Goal: Information Seeking & Learning: Learn about a topic

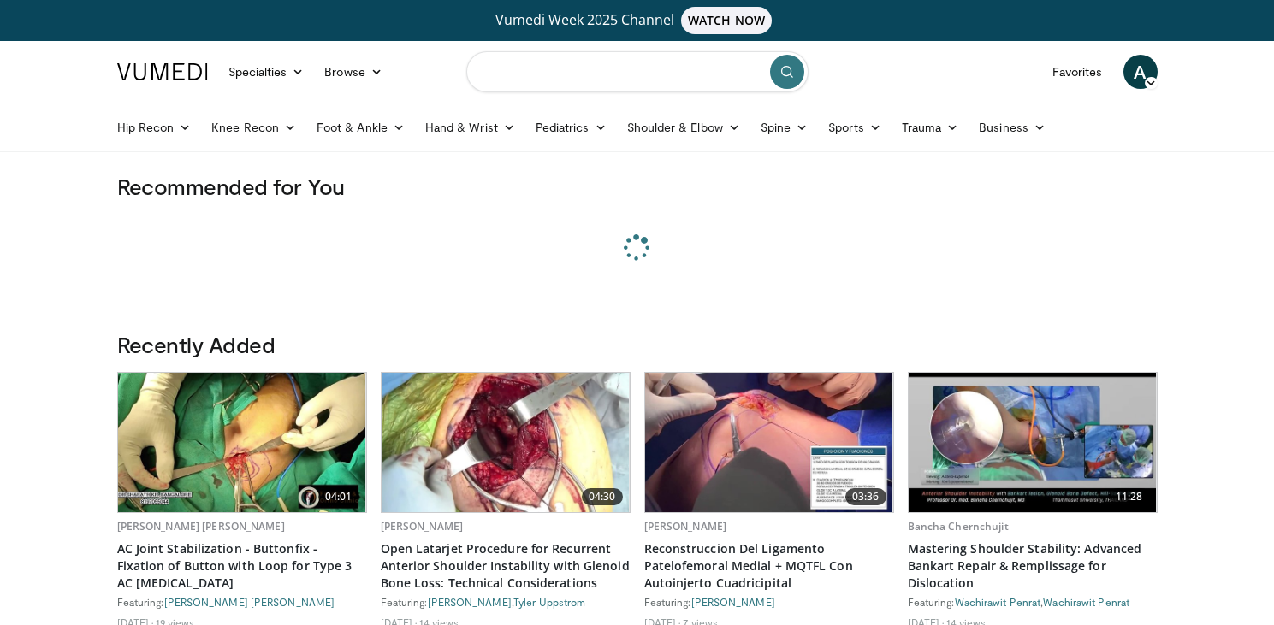
click at [565, 82] on input "Search topics, interventions" at bounding box center [637, 71] width 342 height 41
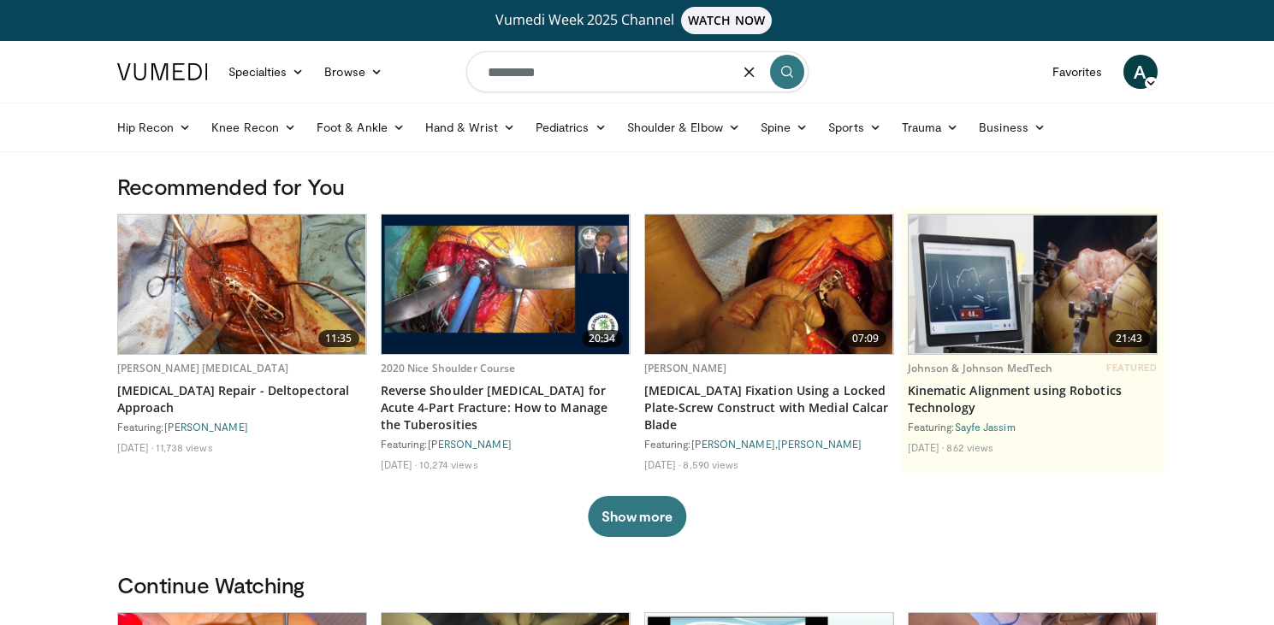
type input "*********"
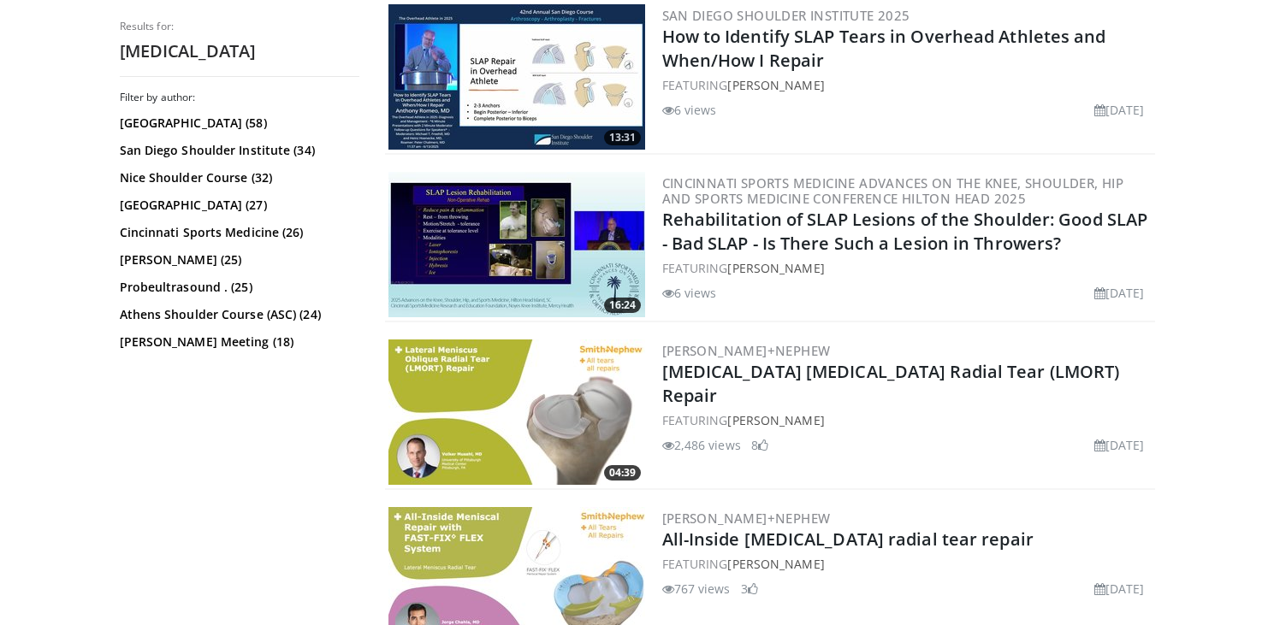
scroll to position [1863, 0]
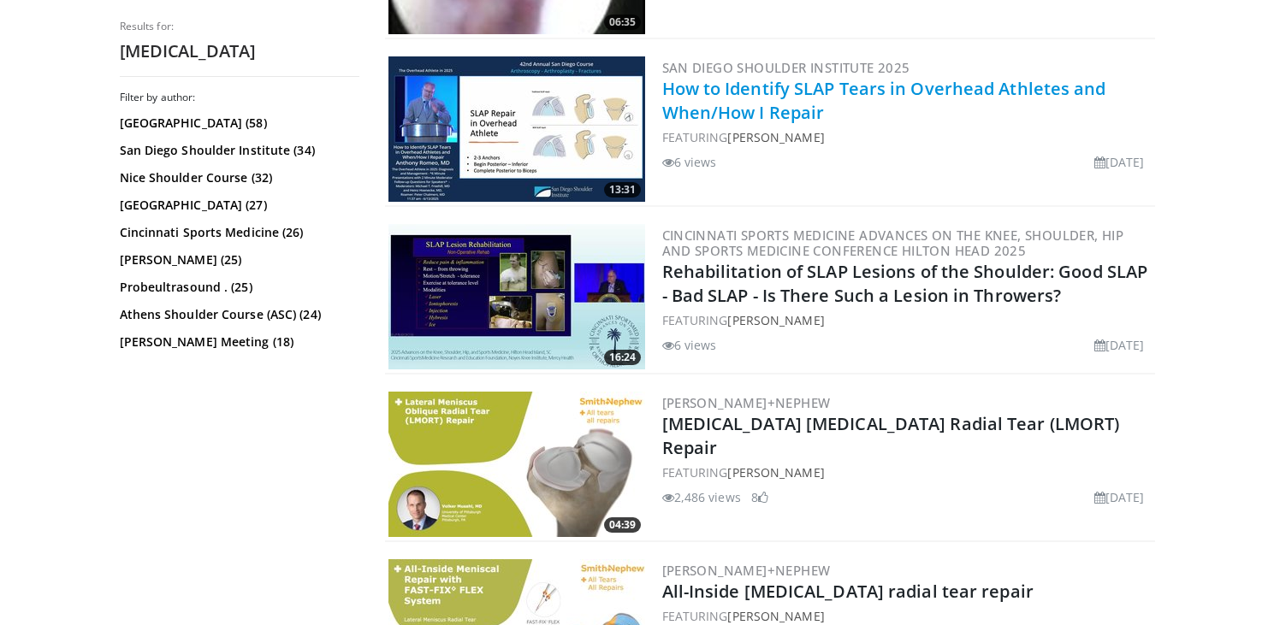
click at [784, 88] on link "How to Identify SLAP Tears in Overhead Athletes and When/How I Repair" at bounding box center [884, 100] width 444 height 47
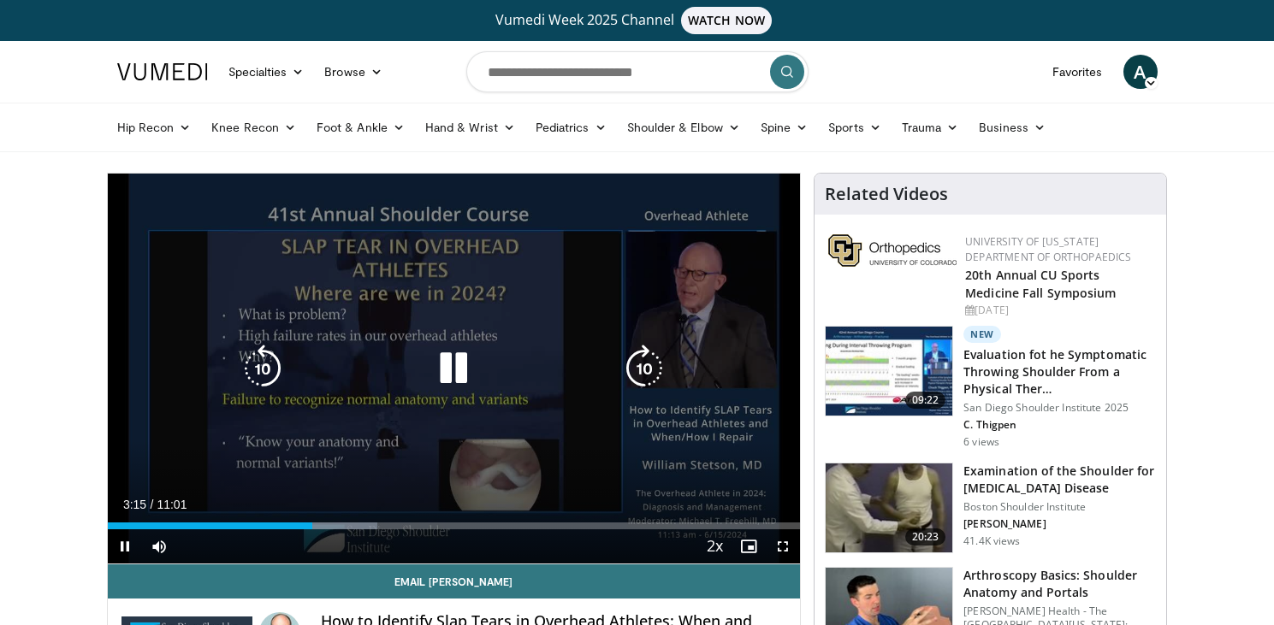
click at [258, 367] on icon "Video Player" at bounding box center [263, 369] width 48 height 48
click at [459, 377] on icon "Video Player" at bounding box center [453, 369] width 48 height 48
click at [455, 371] on icon "Video Player" at bounding box center [453, 369] width 48 height 48
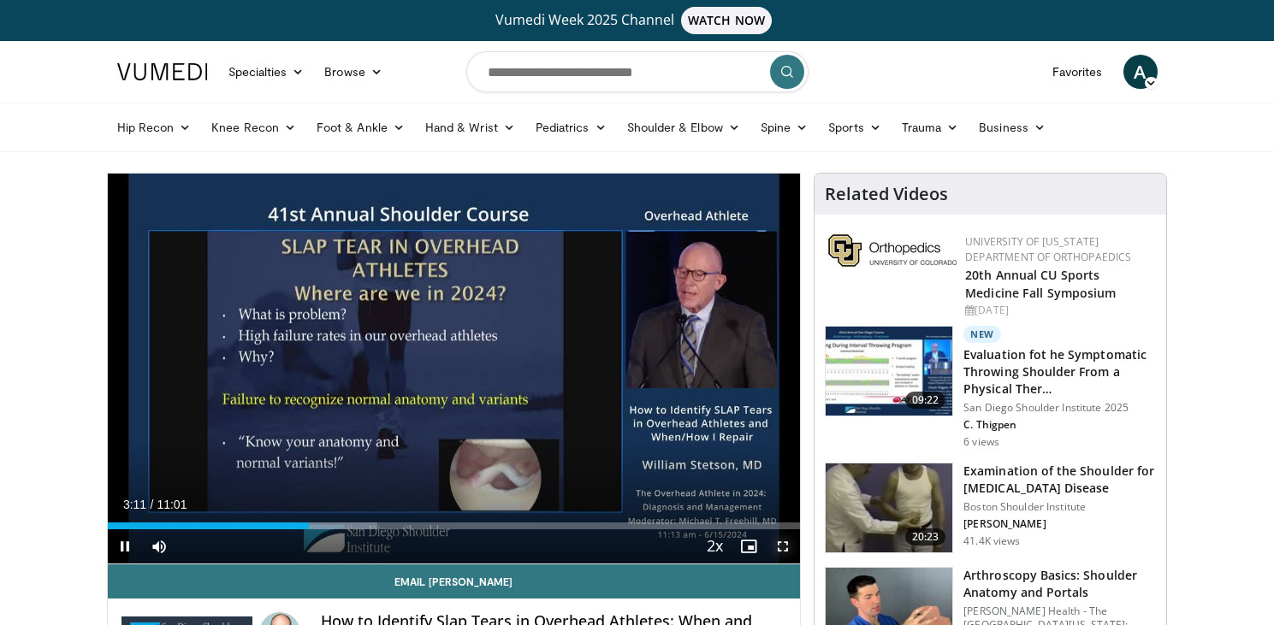
click at [781, 552] on span "Video Player" at bounding box center [783, 547] width 34 height 34
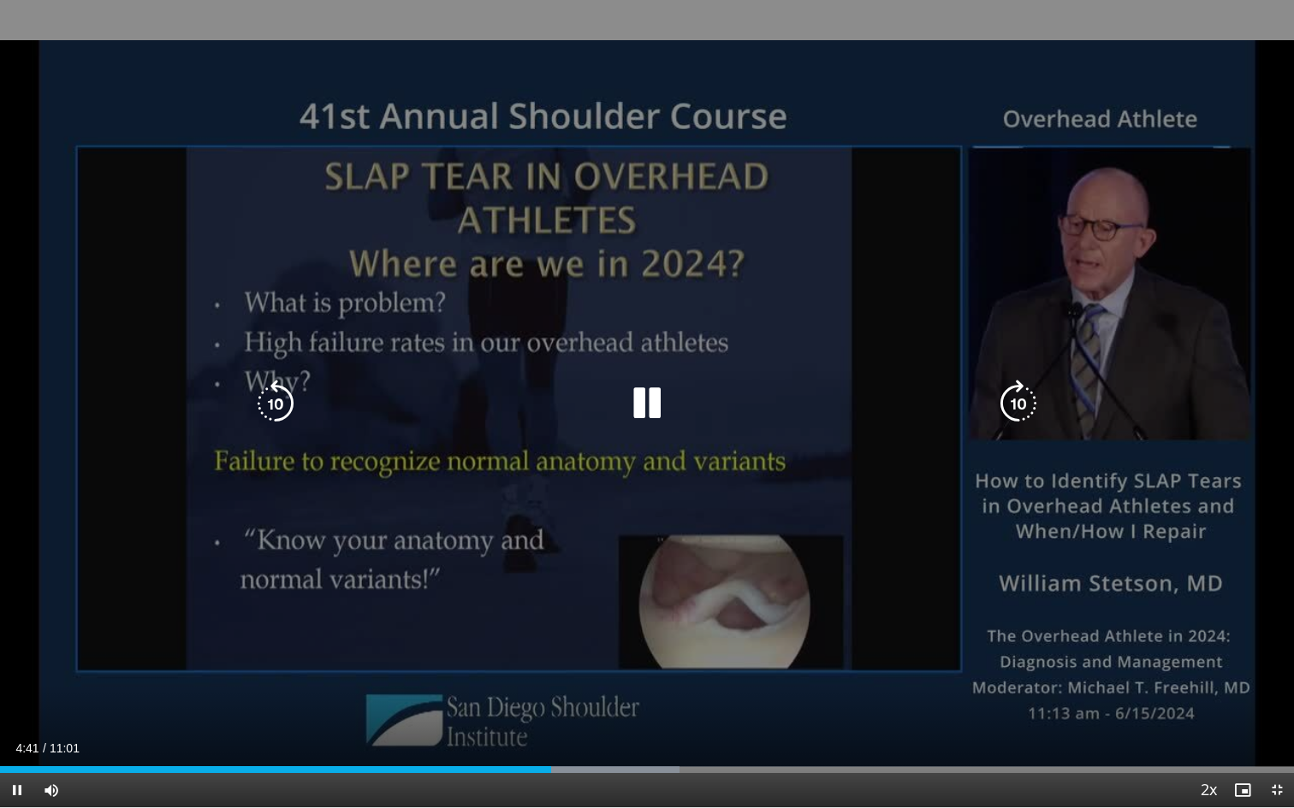
click at [642, 413] on icon "Video Player" at bounding box center [647, 404] width 48 height 48
click at [644, 412] on icon "Video Player" at bounding box center [647, 404] width 48 height 48
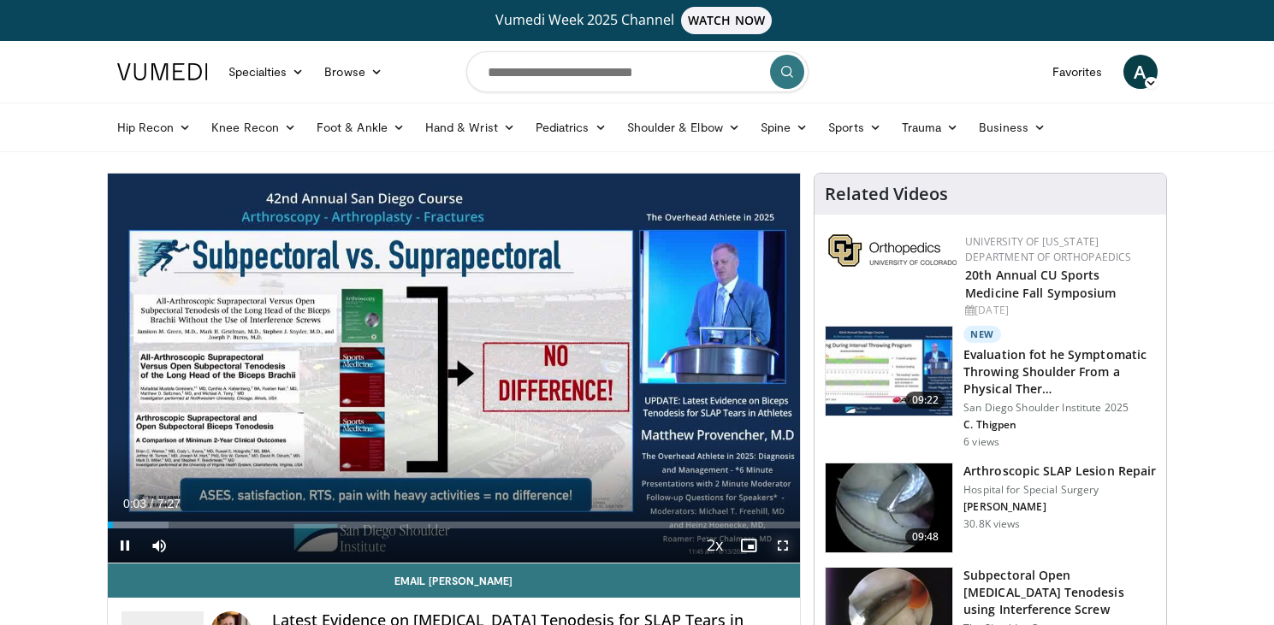
click at [789, 549] on span "Video Player" at bounding box center [783, 546] width 34 height 34
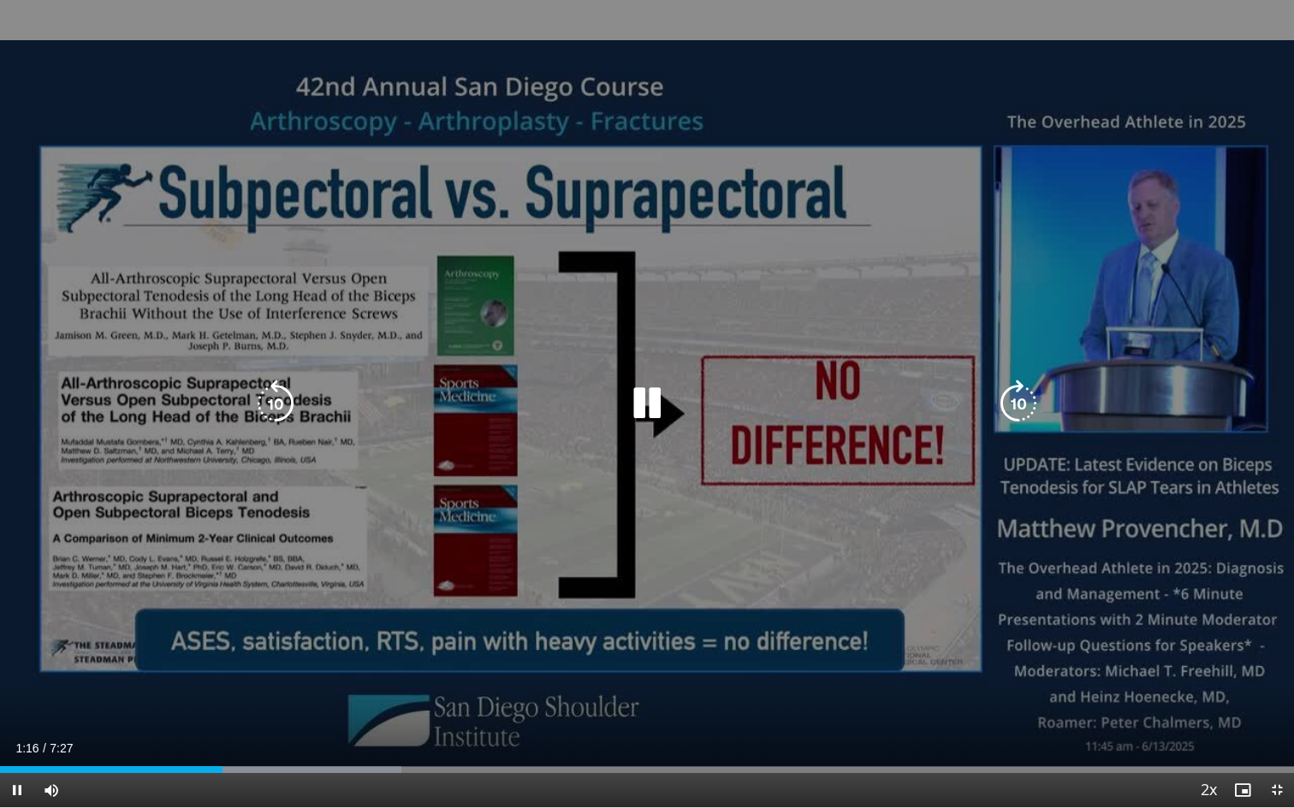
click at [281, 394] on icon "Video Player" at bounding box center [276, 404] width 48 height 48
click at [257, 404] on icon "Video Player" at bounding box center [276, 404] width 48 height 48
click at [643, 410] on icon "Video Player" at bounding box center [647, 404] width 48 height 48
click at [635, 406] on icon "Video Player" at bounding box center [647, 404] width 48 height 48
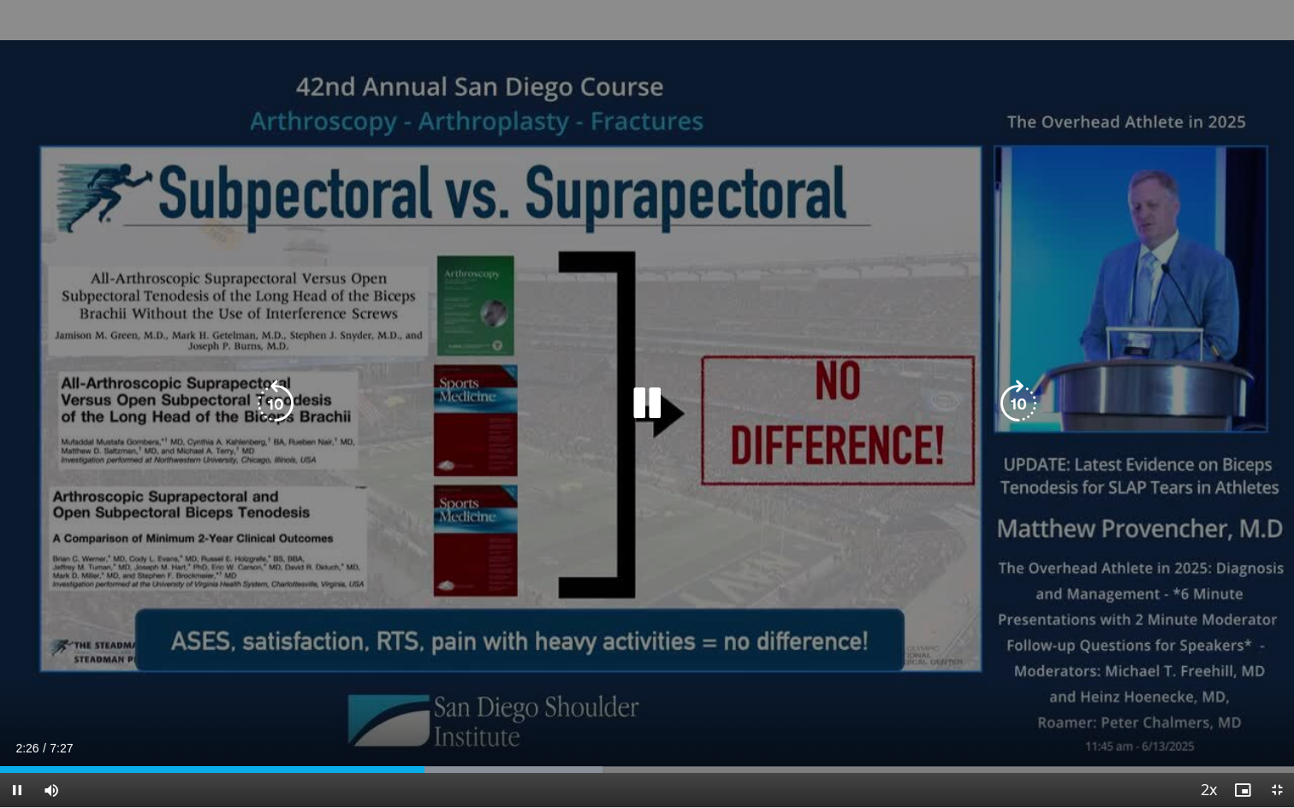
click at [645, 394] on icon "Video Player" at bounding box center [647, 404] width 48 height 48
click at [648, 412] on icon "Video Player" at bounding box center [647, 404] width 48 height 48
click at [643, 414] on icon "Video Player" at bounding box center [647, 404] width 48 height 48
click at [276, 400] on icon "Video Player" at bounding box center [276, 404] width 48 height 48
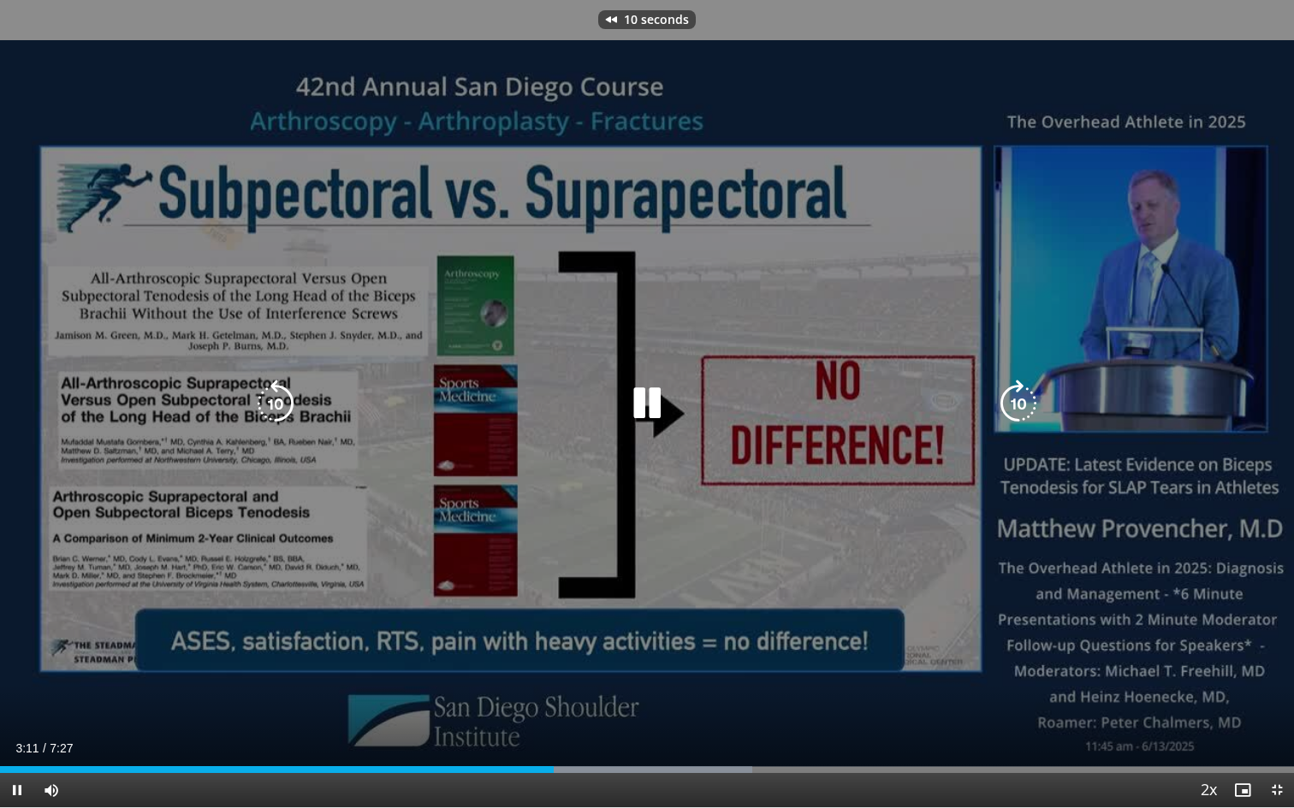
click at [604, 402] on div "Video Player" at bounding box center [646, 404] width 776 height 34
click at [649, 403] on icon "Video Player" at bounding box center [647, 404] width 48 height 48
click at [285, 406] on icon "Video Player" at bounding box center [276, 404] width 48 height 48
click at [648, 406] on icon "Video Player" at bounding box center [647, 404] width 48 height 48
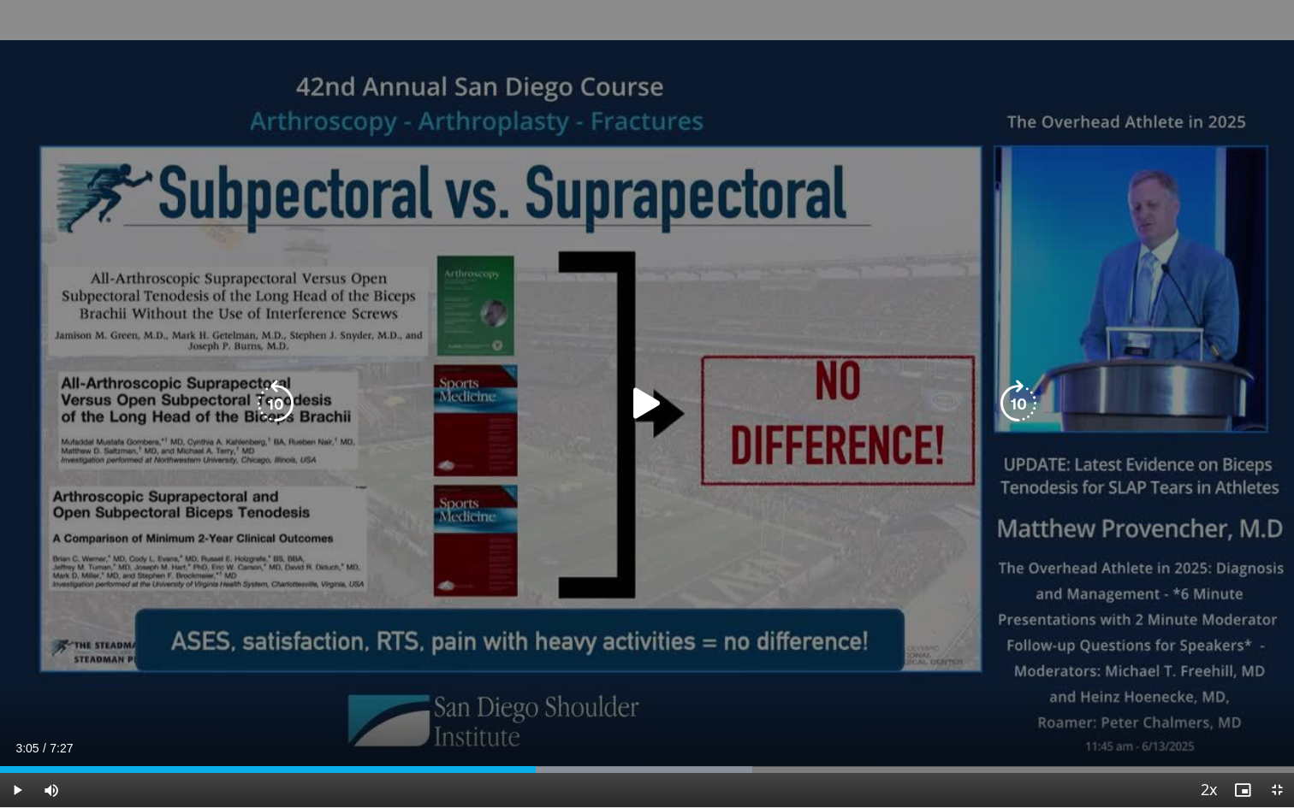
click at [656, 400] on icon "Video Player" at bounding box center [647, 404] width 48 height 48
click at [651, 413] on icon "Video Player" at bounding box center [647, 404] width 48 height 48
click at [650, 405] on icon "Video Player" at bounding box center [647, 404] width 48 height 48
click at [642, 408] on icon "Video Player" at bounding box center [647, 404] width 48 height 48
click at [647, 401] on icon "Video Player" at bounding box center [647, 404] width 48 height 48
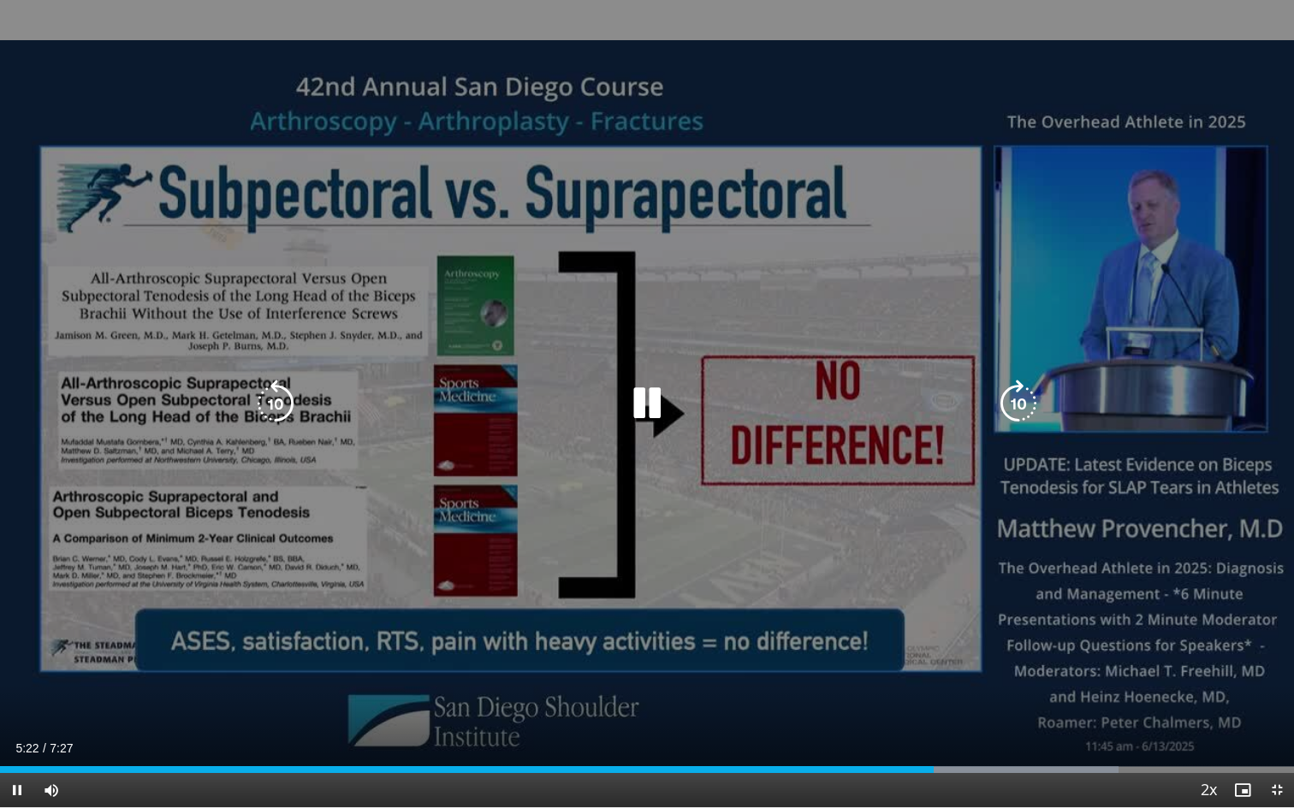
click at [648, 409] on icon "Video Player" at bounding box center [647, 404] width 48 height 48
click at [636, 411] on icon "Video Player" at bounding box center [647, 404] width 48 height 48
click at [272, 394] on icon "Video Player" at bounding box center [276, 404] width 48 height 48
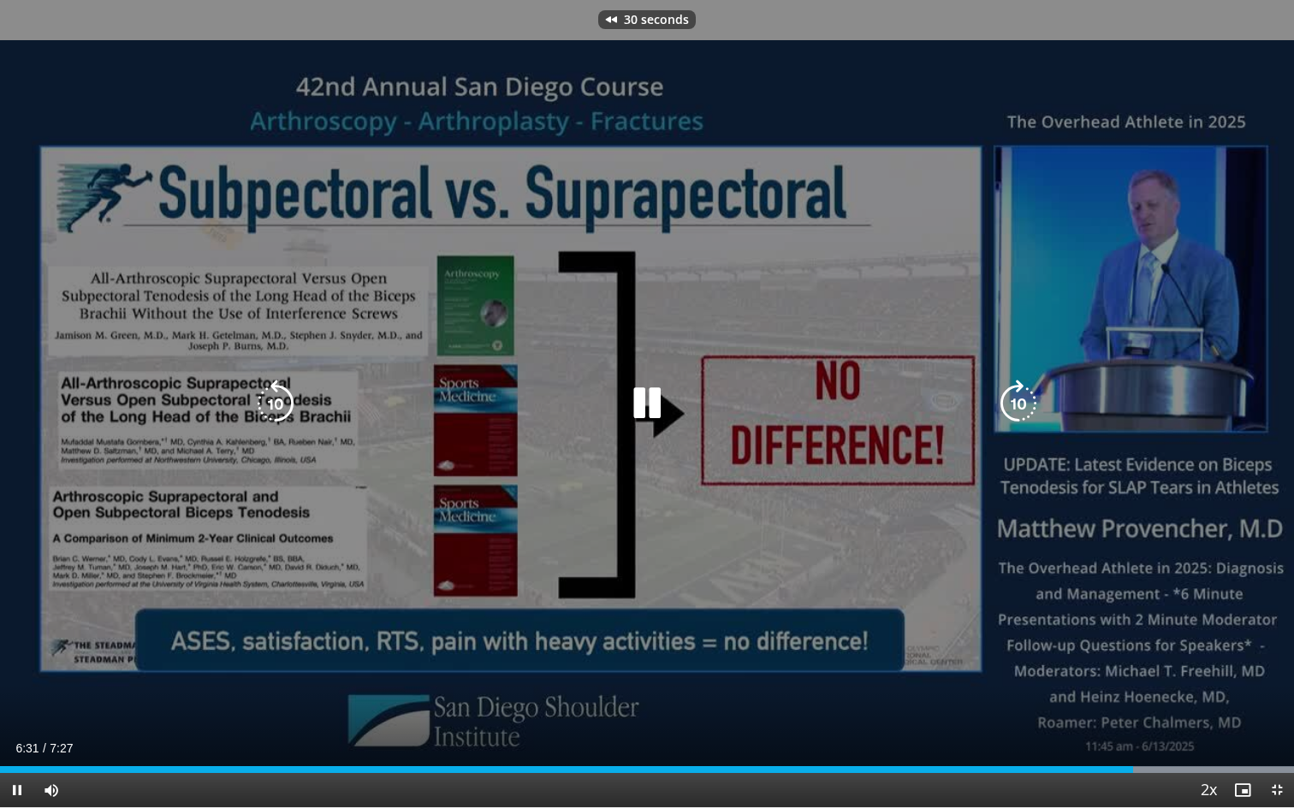
click at [272, 394] on icon "Video Player" at bounding box center [276, 404] width 48 height 48
click at [268, 395] on icon "Video Player" at bounding box center [276, 404] width 48 height 48
click at [274, 404] on icon "Video Player" at bounding box center [276, 404] width 48 height 48
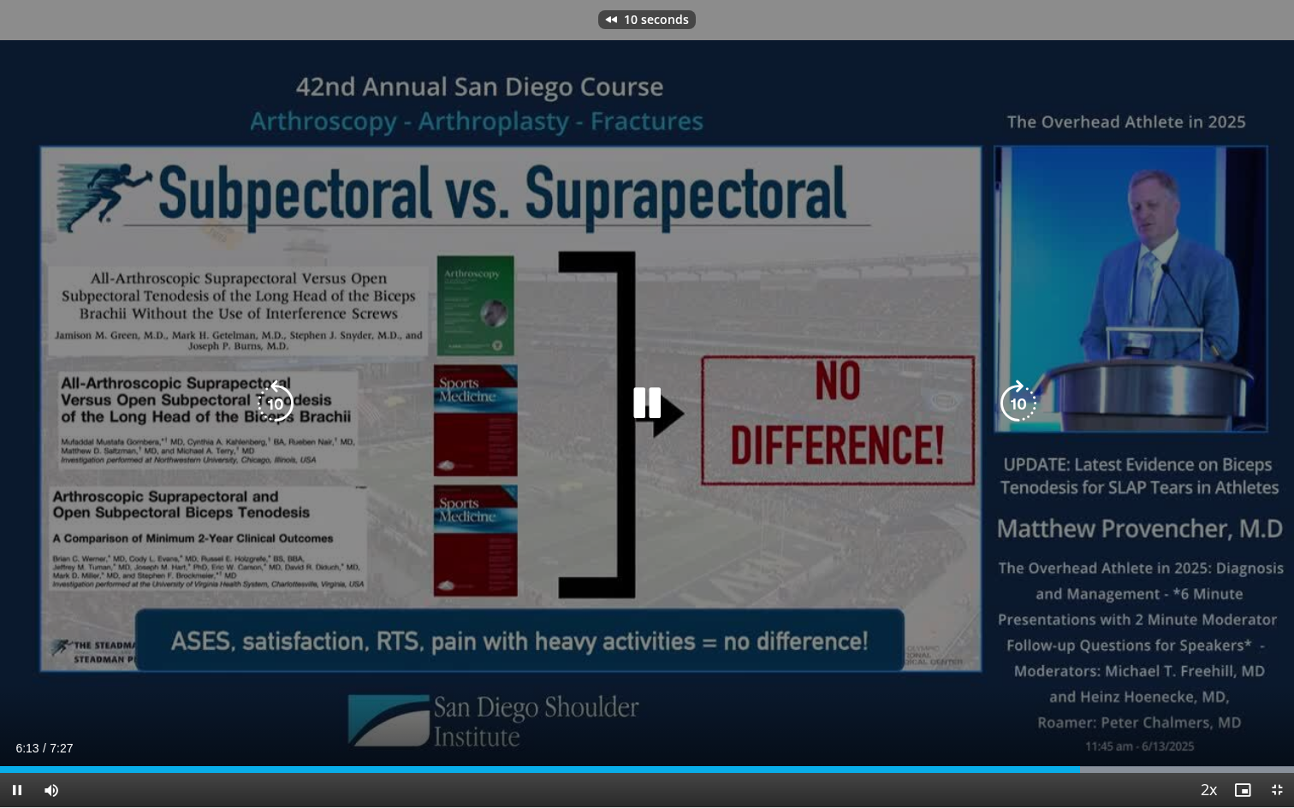
click at [644, 404] on icon "Video Player" at bounding box center [647, 404] width 48 height 48
click at [644, 403] on icon "Video Player" at bounding box center [647, 404] width 48 height 48
click at [645, 408] on icon "Video Player" at bounding box center [647, 404] width 48 height 48
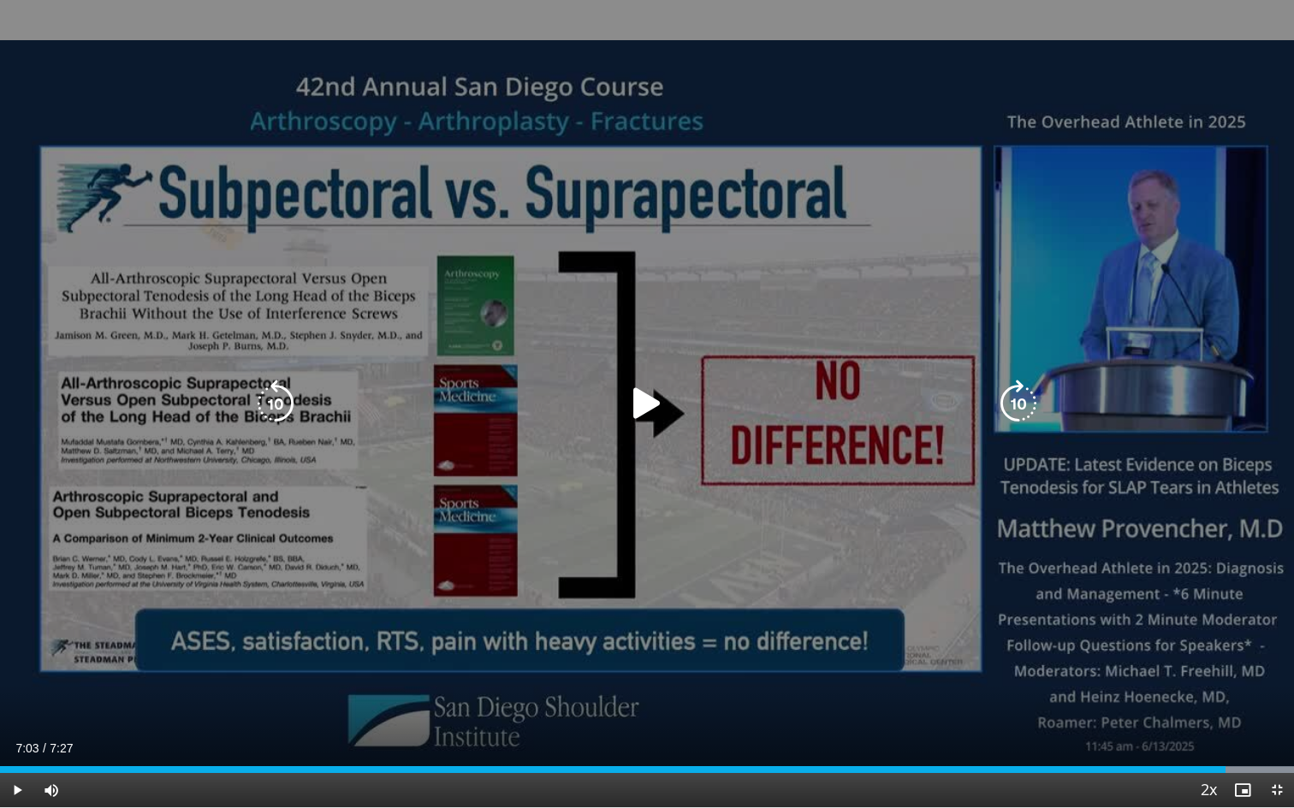
click at [652, 409] on icon "Video Player" at bounding box center [647, 404] width 48 height 48
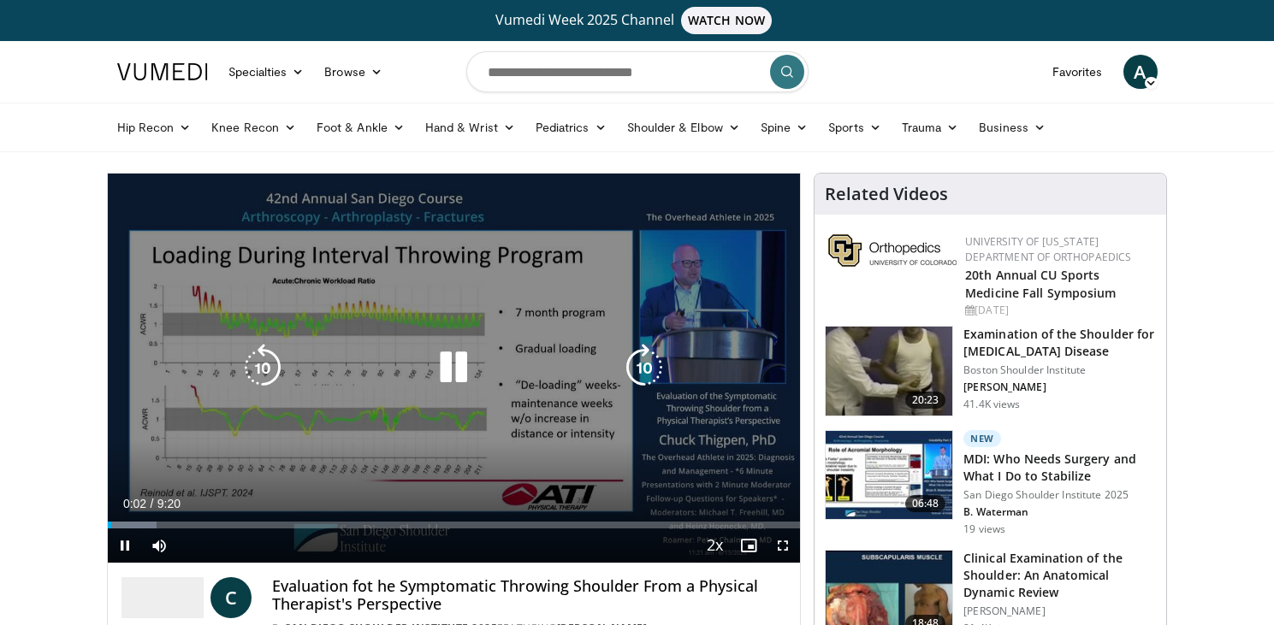
click at [459, 370] on icon "Video Player" at bounding box center [453, 368] width 48 height 48
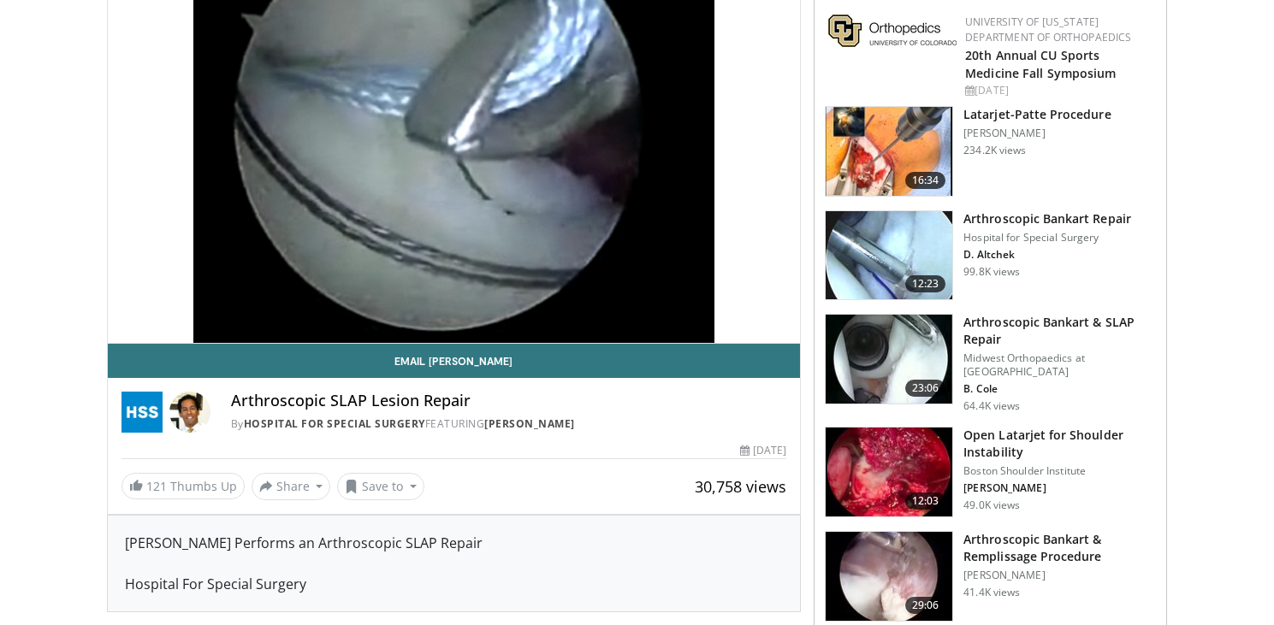
scroll to position [295, 0]
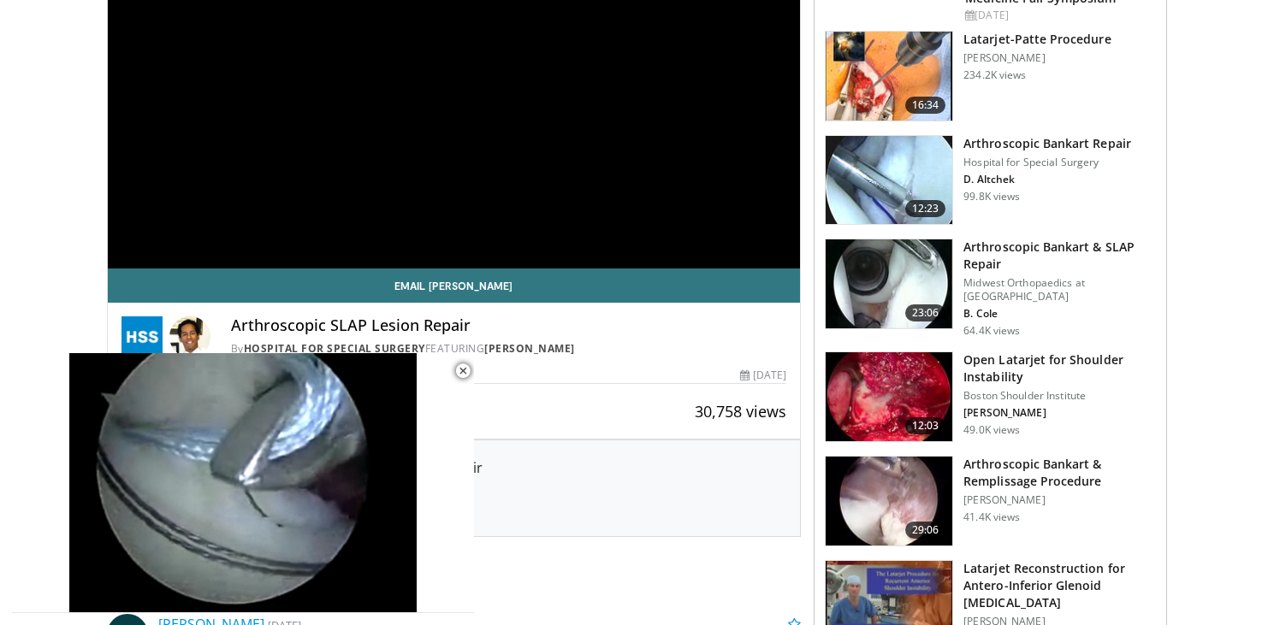
click at [861, 303] on img at bounding box center [889, 284] width 127 height 89
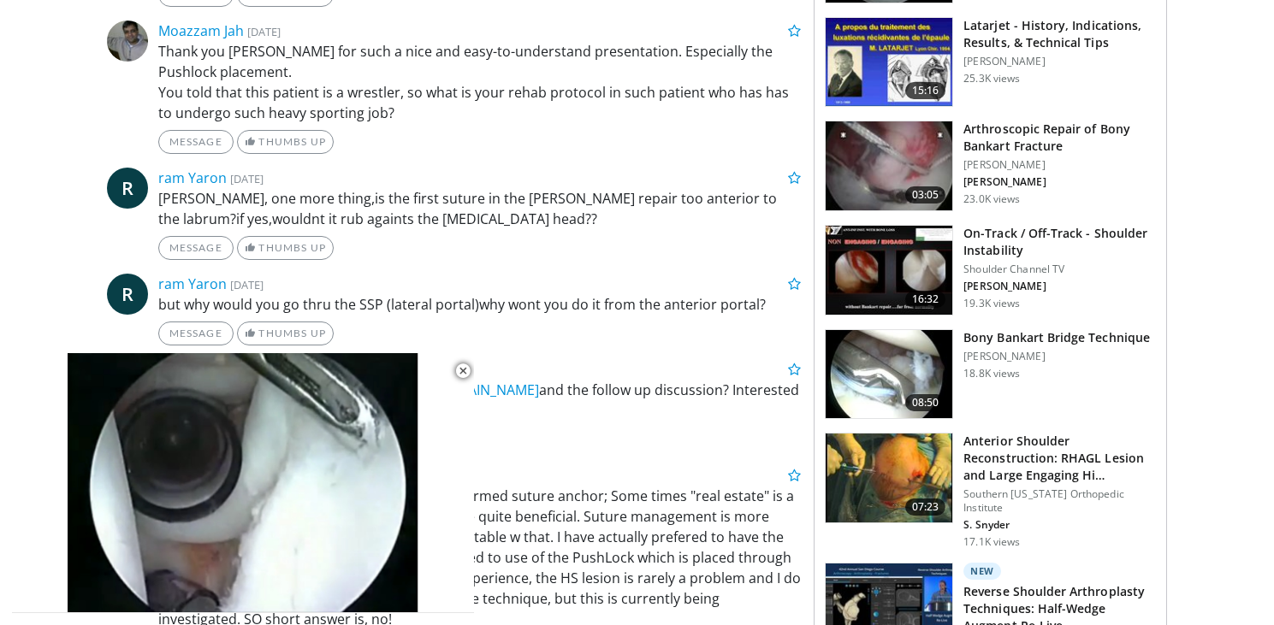
scroll to position [935, 0]
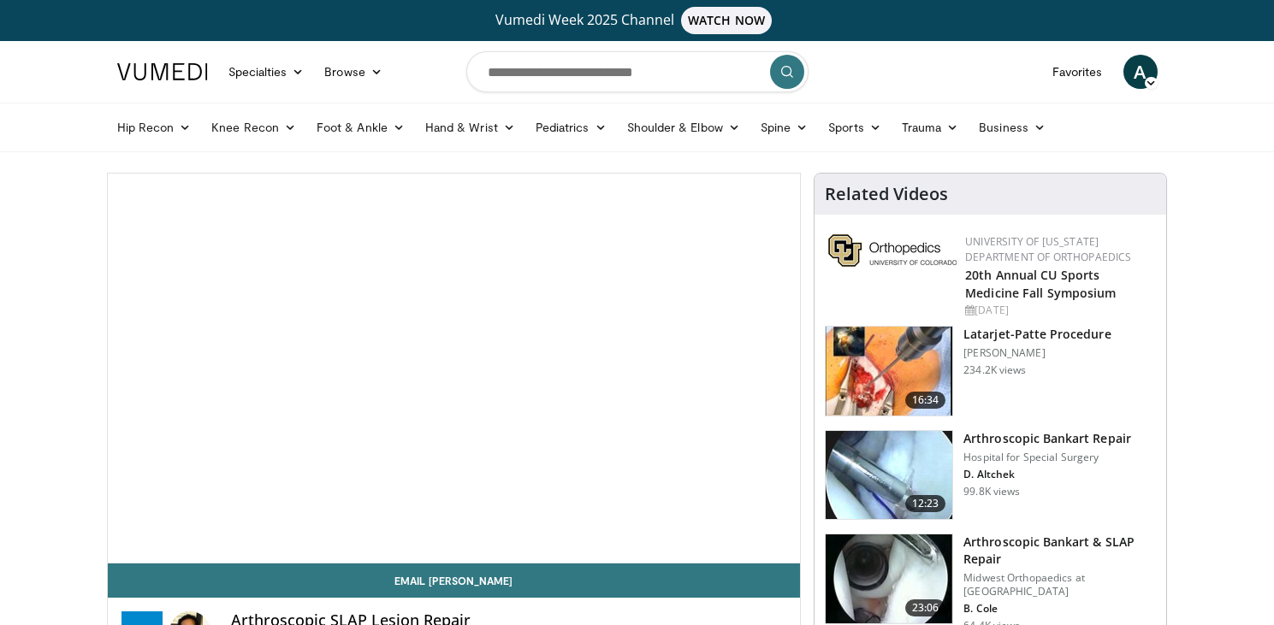
scroll to position [295, 0]
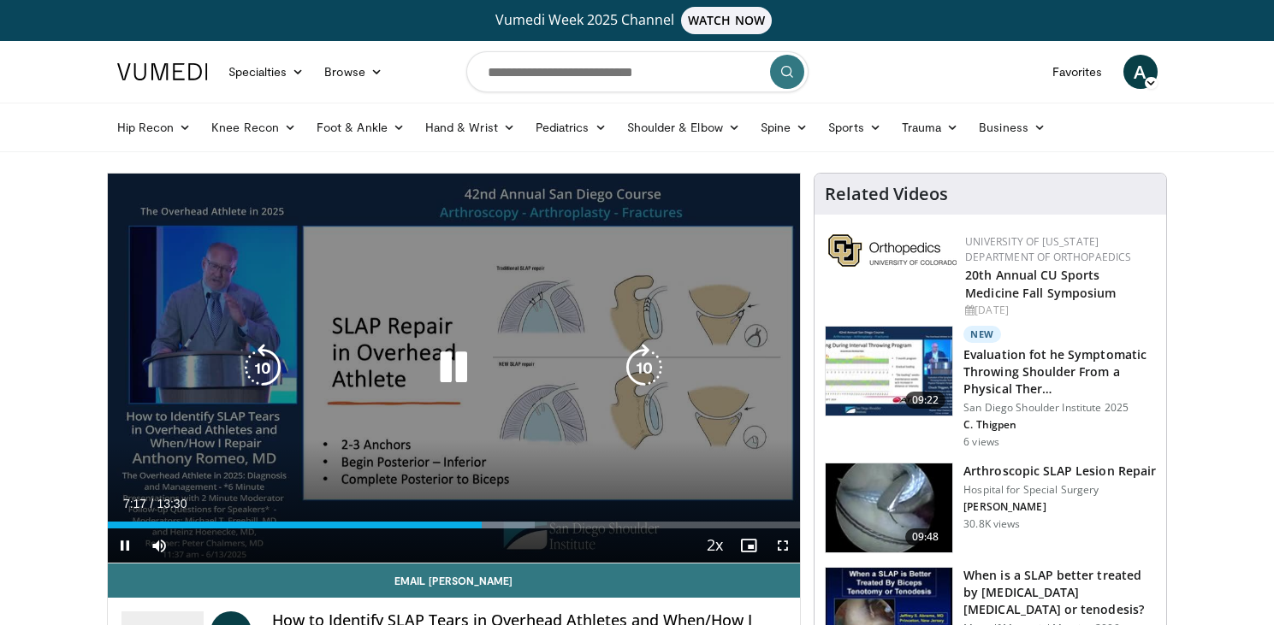
click at [269, 360] on icon "Video Player" at bounding box center [263, 368] width 48 height 48
click at [267, 368] on icon "Video Player" at bounding box center [263, 368] width 48 height 48
click at [270, 361] on icon "Video Player" at bounding box center [263, 368] width 48 height 48
click at [261, 374] on icon "Video Player" at bounding box center [263, 368] width 48 height 48
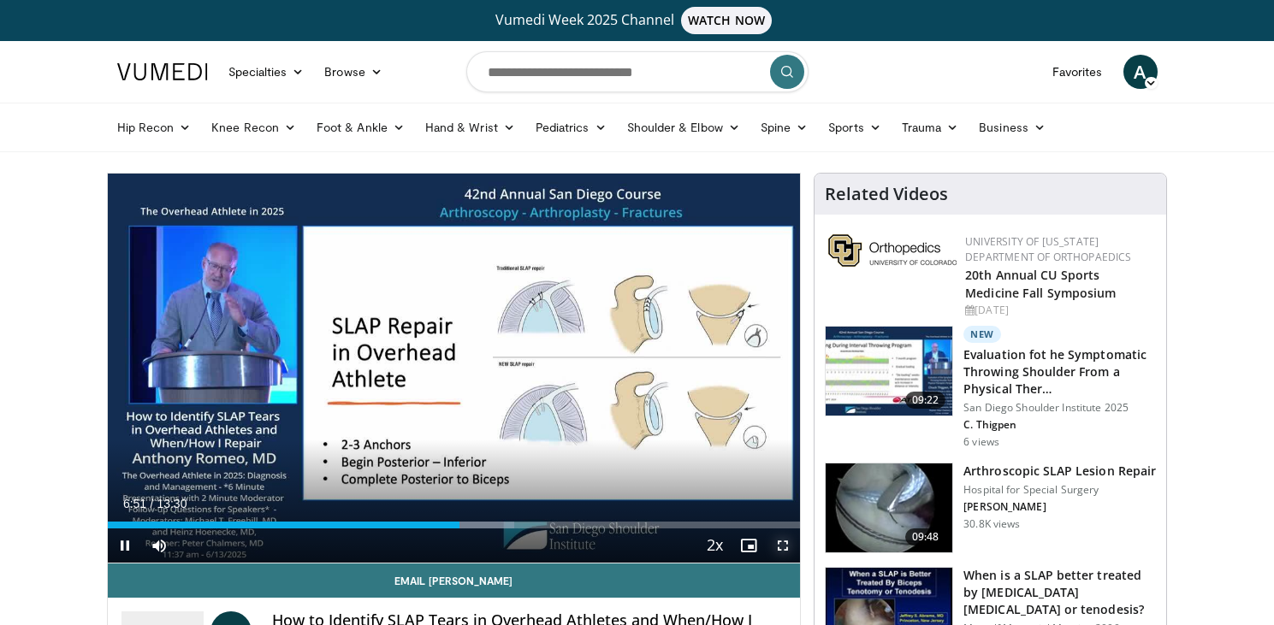
click at [782, 549] on span "Video Player" at bounding box center [783, 546] width 34 height 34
click at [789, 551] on span "Video Player" at bounding box center [783, 546] width 34 height 34
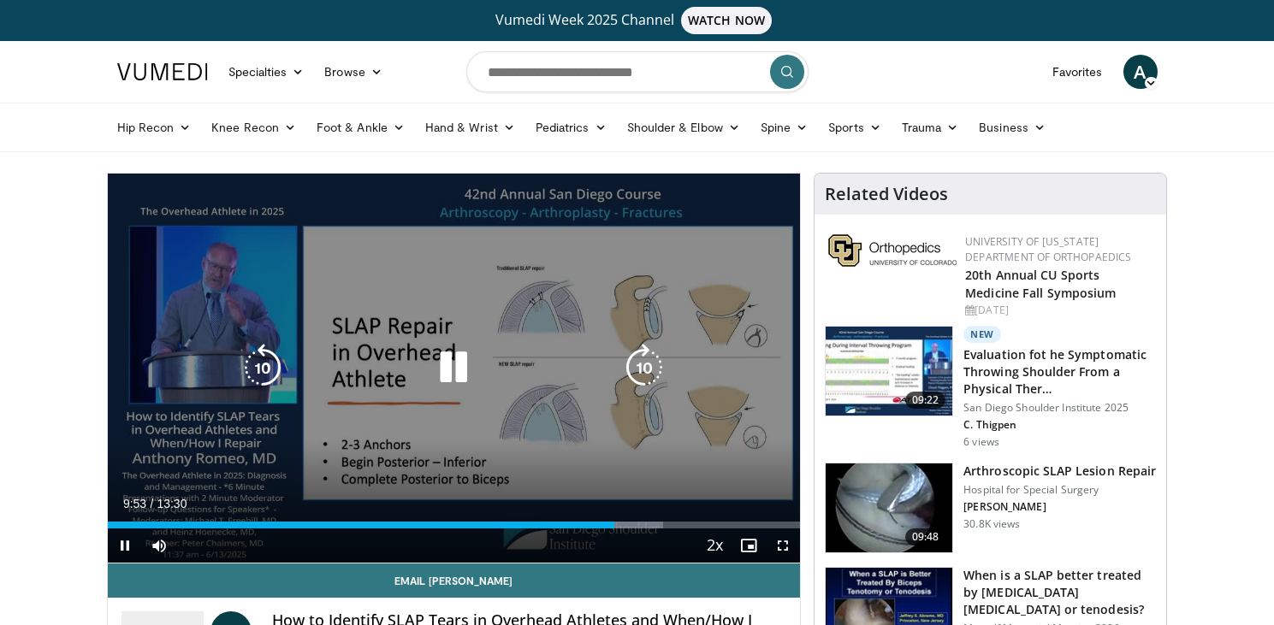
click at [452, 370] on icon "Video Player" at bounding box center [453, 368] width 48 height 48
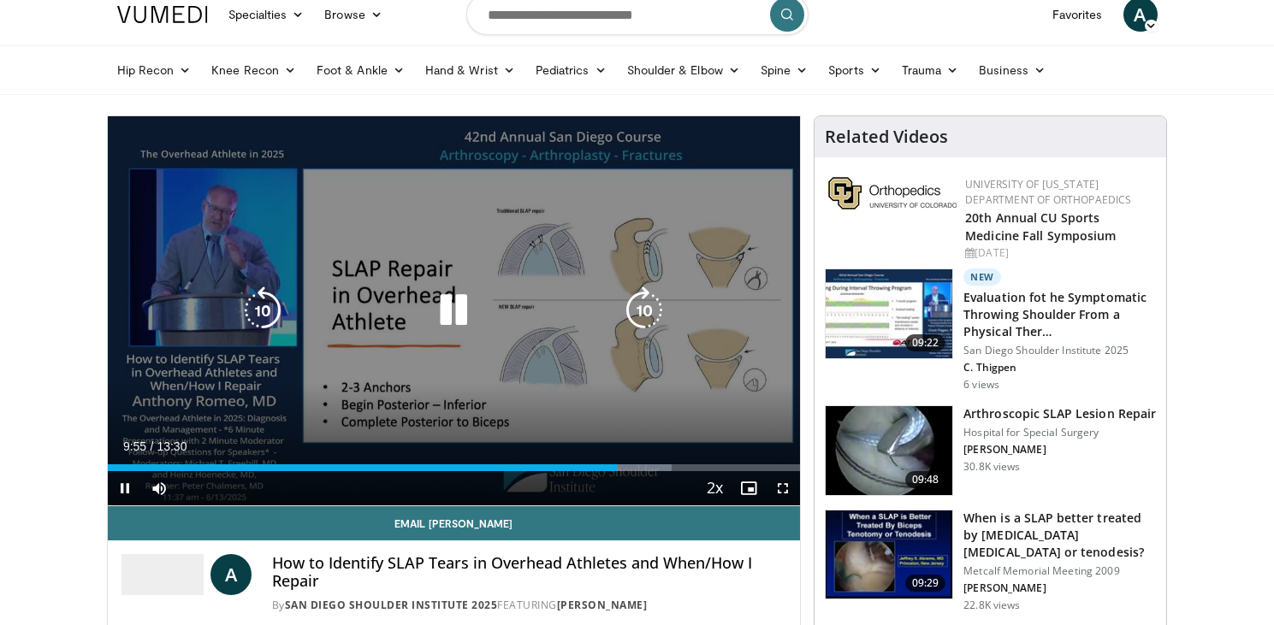
scroll to position [33, 0]
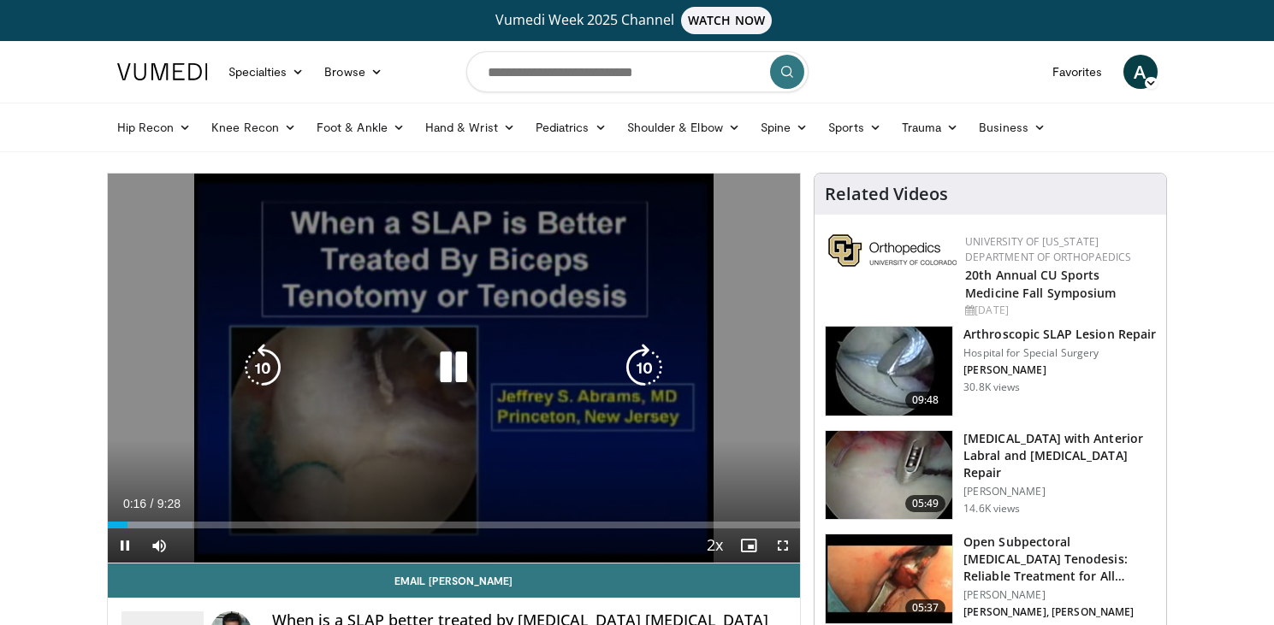
click at [447, 363] on icon "Video Player" at bounding box center [453, 368] width 48 height 48
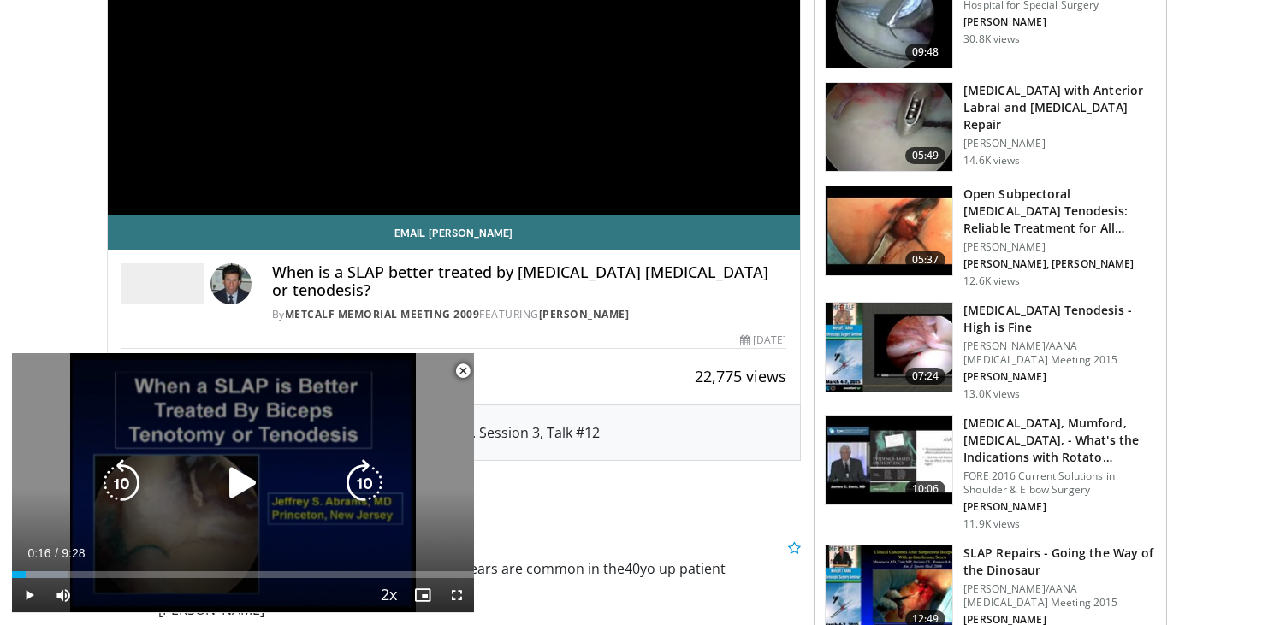
scroll to position [346, 0]
